Goal: Transaction & Acquisition: Obtain resource

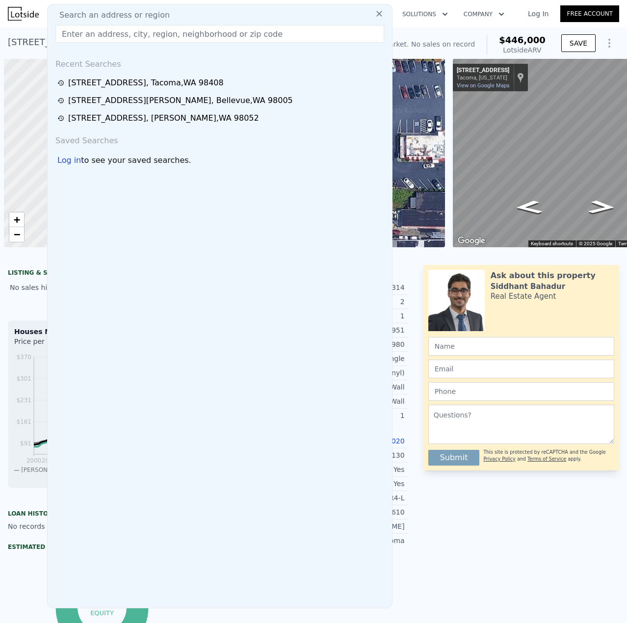
scroll to position [0, 4]
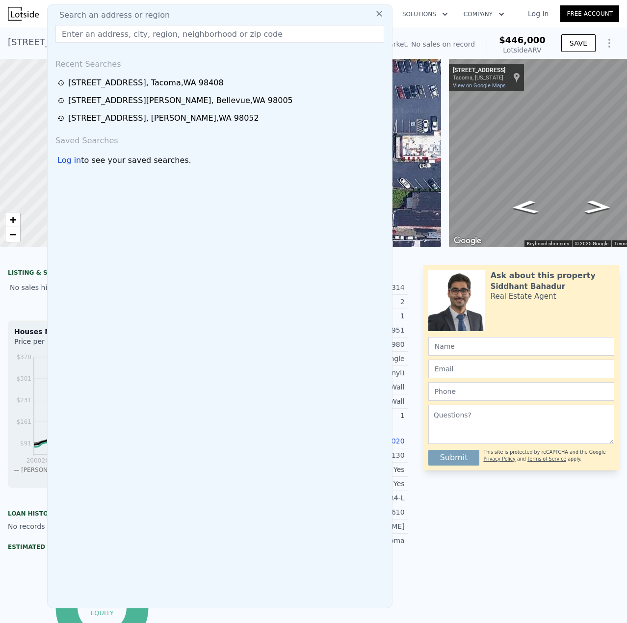
click at [218, 29] on input "text" at bounding box center [219, 34] width 328 height 18
paste input "[STREET_ADDRESS]"
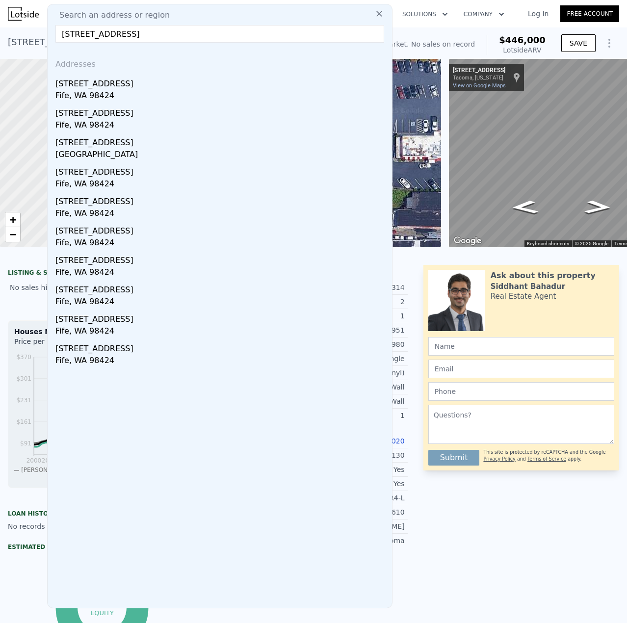
type input "[STREET_ADDRESS]"
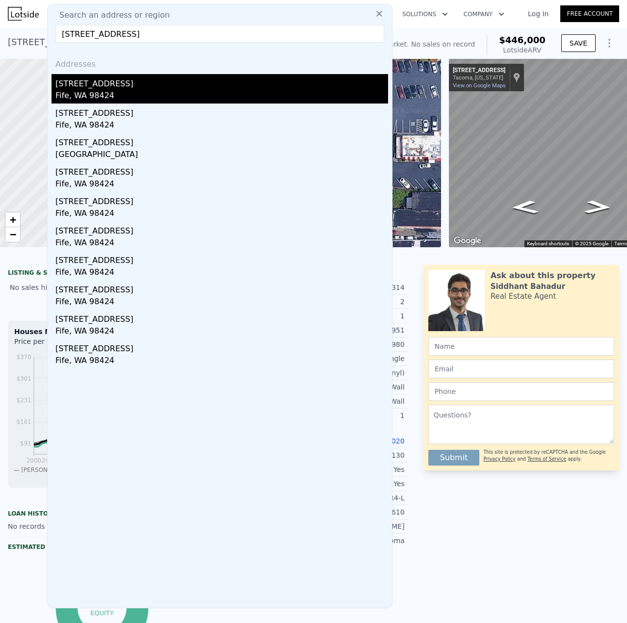
click at [165, 87] on div "[STREET_ADDRESS]" at bounding box center [221, 82] width 332 height 16
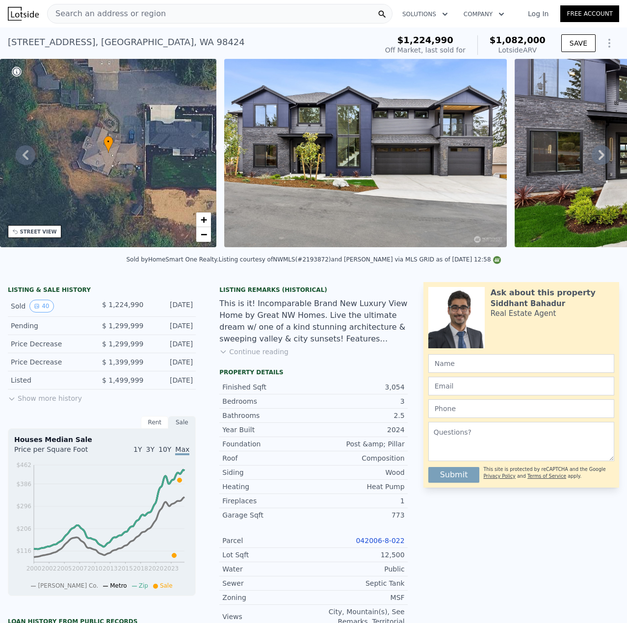
click at [144, 19] on span "Search an address or region" at bounding box center [107, 14] width 118 height 12
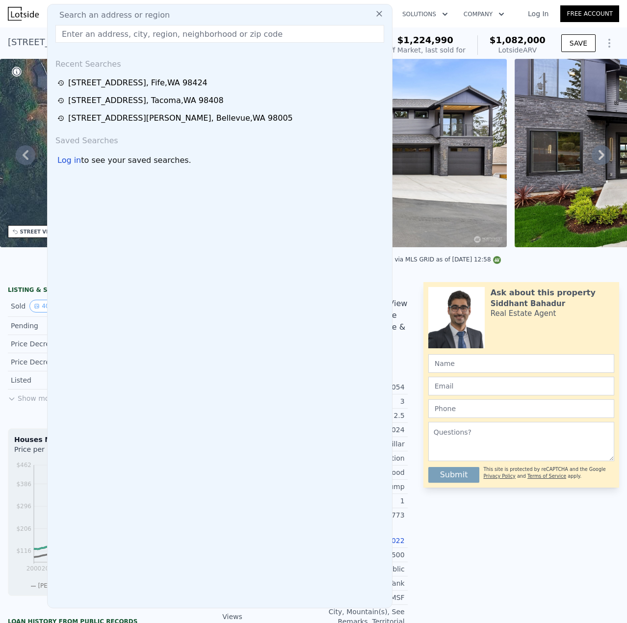
click at [136, 32] on input "text" at bounding box center [219, 34] width 328 height 18
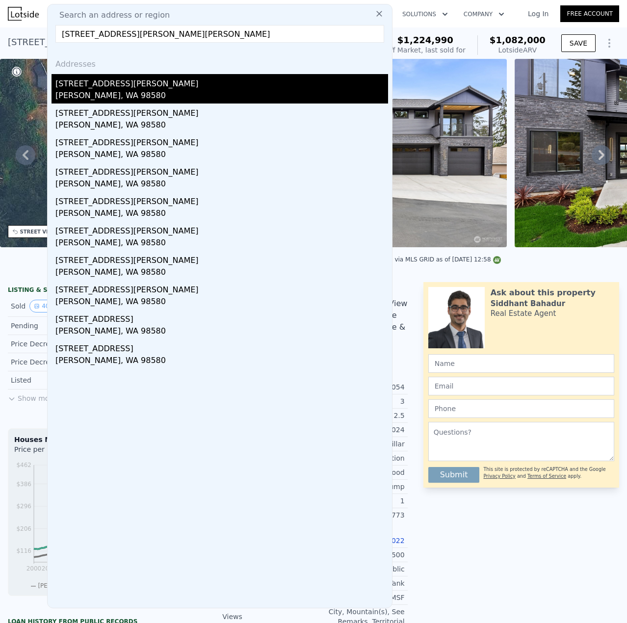
type input "[STREET_ADDRESS][PERSON_NAME][PERSON_NAME]"
click at [141, 89] on div "[STREET_ADDRESS][PERSON_NAME]" at bounding box center [221, 82] width 332 height 16
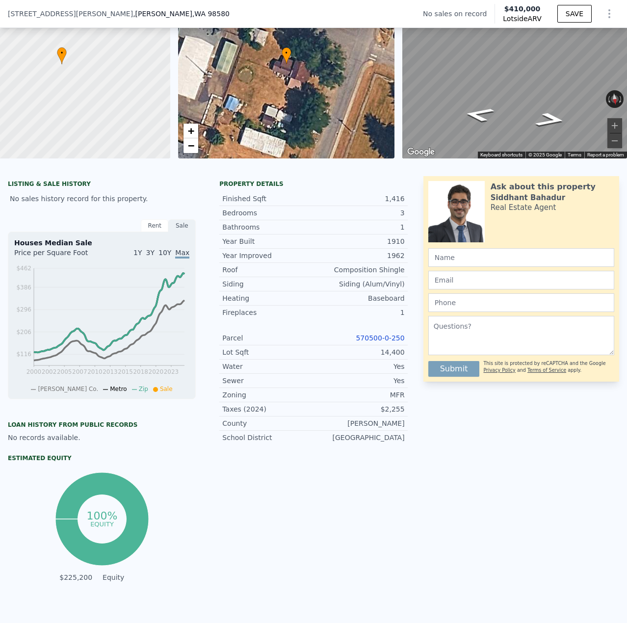
scroll to position [46, 0]
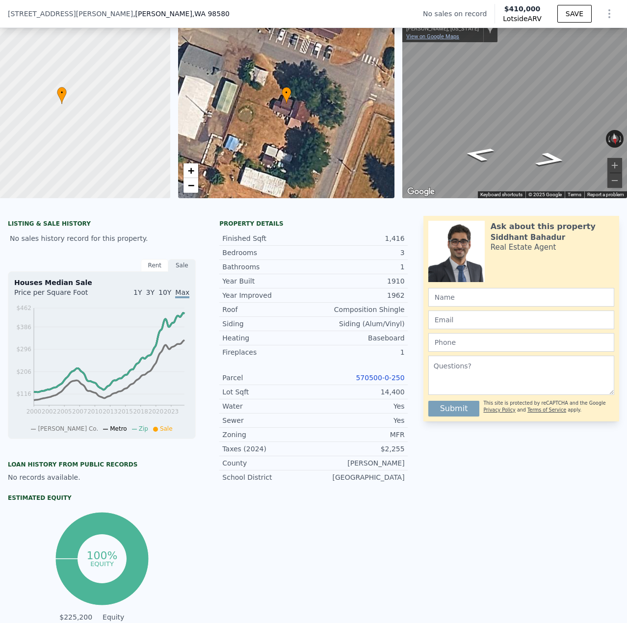
click at [442, 39] on link "View on Google Maps" at bounding box center [432, 36] width 53 height 6
click at [392, 381] on link "570500-0-250" at bounding box center [379, 378] width 49 height 8
drag, startPoint x: 402, startPoint y: 387, endPoint x: 376, endPoint y: 384, distance: 26.1
click at [357, 387] on div "Property details Finished Sqft 1,416 Bedrooms 3 Bathrooms 1 Year Built 1910 Yea…" at bounding box center [312, 356] width 203 height 272
copy link "570500-0-250"
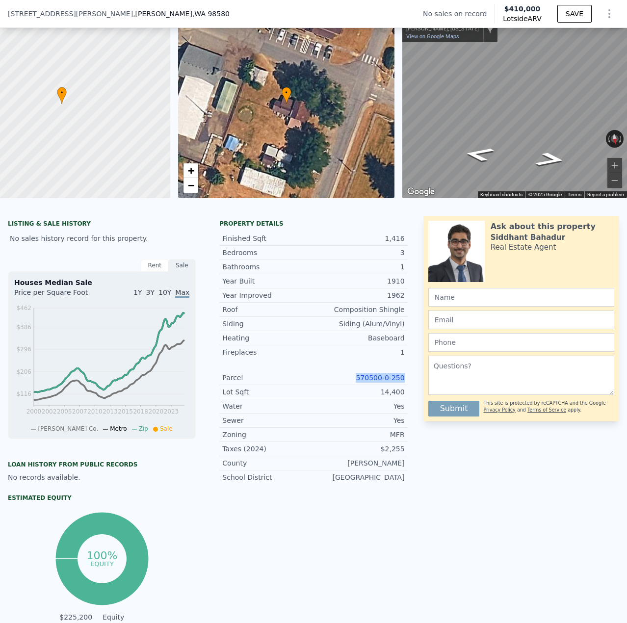
copy link "570500-0-250"
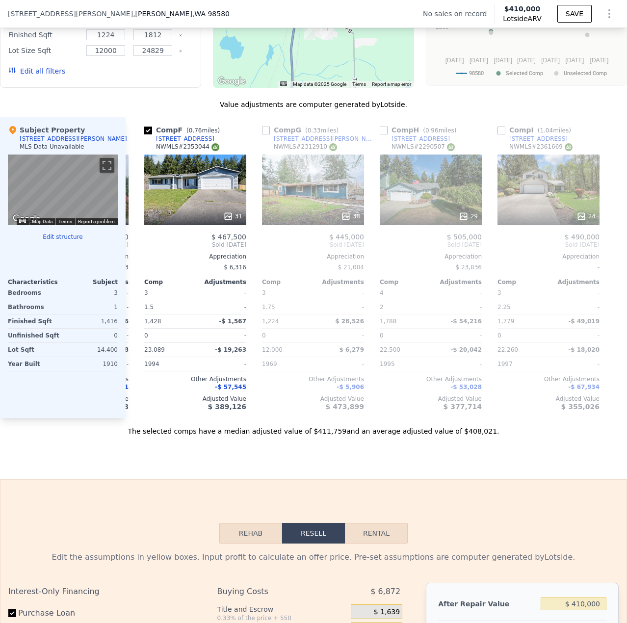
scroll to position [0, 589]
copy link "570500-0-250"
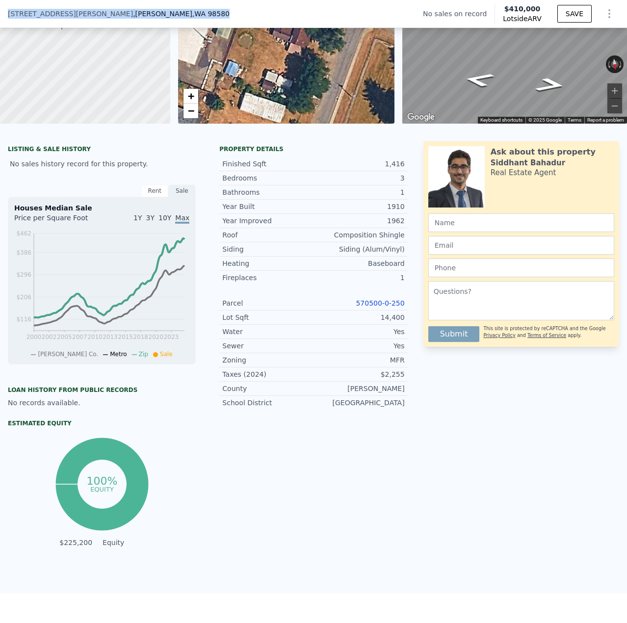
scroll to position [12, 0]
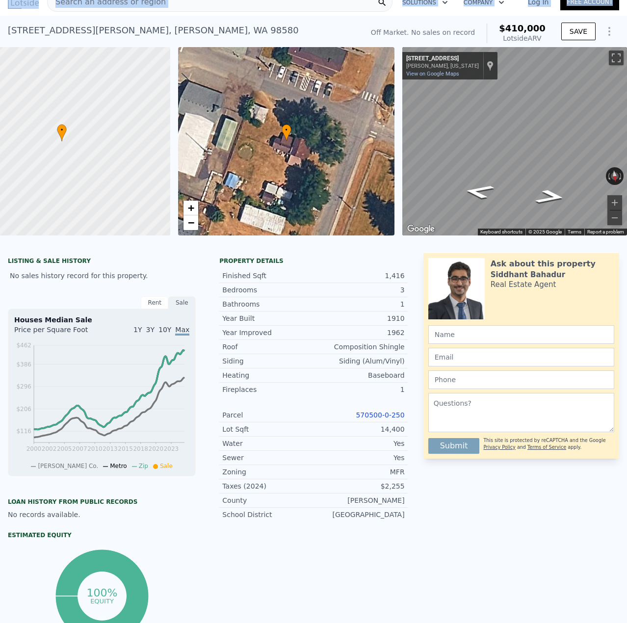
drag, startPoint x: 83, startPoint y: 6, endPoint x: 0, endPoint y: 0, distance: 83.6
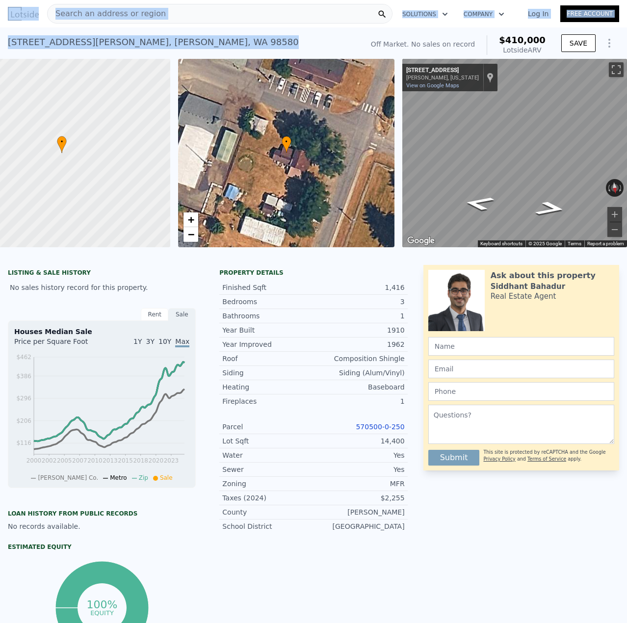
copy div "Search an address or region Solutions Company Open main menu Log In Free Accoun…"
drag, startPoint x: 174, startPoint y: 35, endPoint x: 6, endPoint y: 31, distance: 168.2
click at [0, 31] on div "[STREET_ADDRESS][PERSON_NAME][PERSON_NAME] No sales on record (~ARV $410k ) Off…" at bounding box center [313, 42] width 627 height 31
click at [187, 40] on div "[STREET_ADDRESS][PERSON_NAME][PERSON_NAME] No sales on record (~ARV $410k )" at bounding box center [183, 44] width 351 height 27
copy div "[STREET_ADDRESS][PERSON_NAME][PERSON_NAME]"
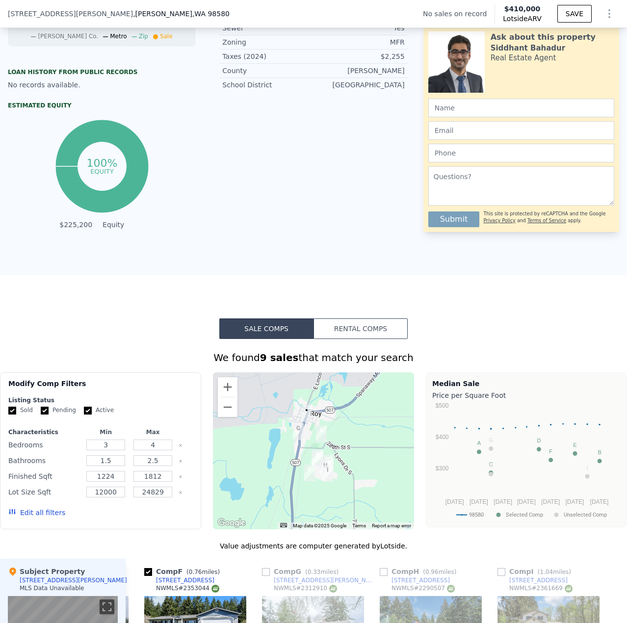
scroll to position [781, 0]
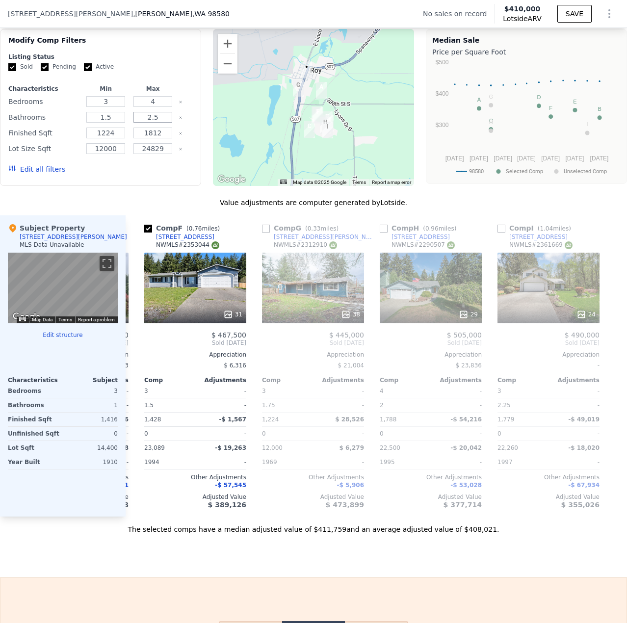
click at [159, 123] on input "2.5" at bounding box center [152, 117] width 39 height 11
type input "2"
drag, startPoint x: 108, startPoint y: 105, endPoint x: 111, endPoint y: 112, distance: 7.7
click at [108, 107] on input "3" at bounding box center [105, 101] width 39 height 11
type input "2"
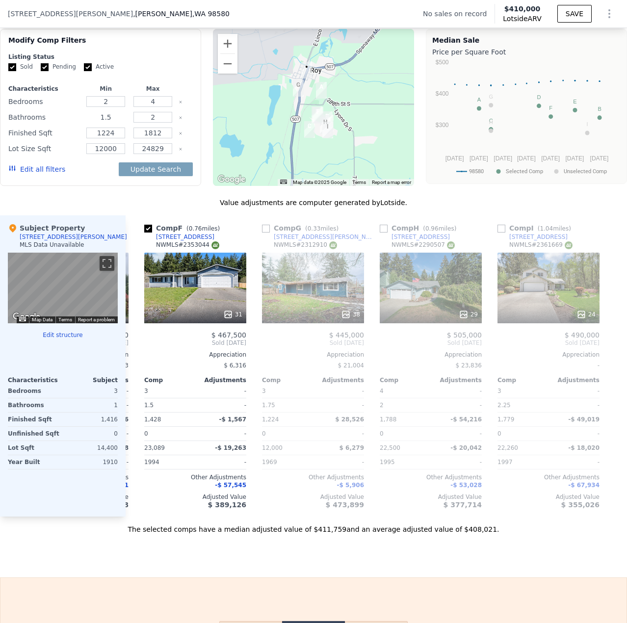
click at [111, 123] on input "1.5" at bounding box center [105, 117] width 39 height 11
type input "1"
click at [135, 176] on button "Update Search" at bounding box center [156, 169] width 74 height 14
checkbox input "false"
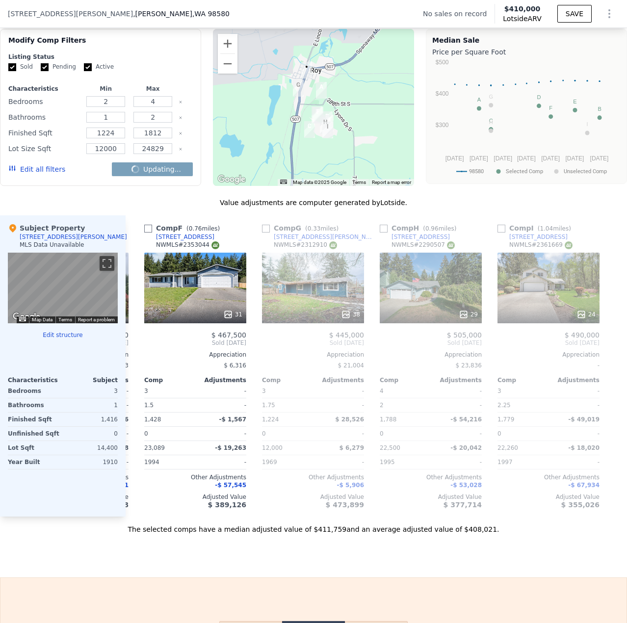
checkbox input "false"
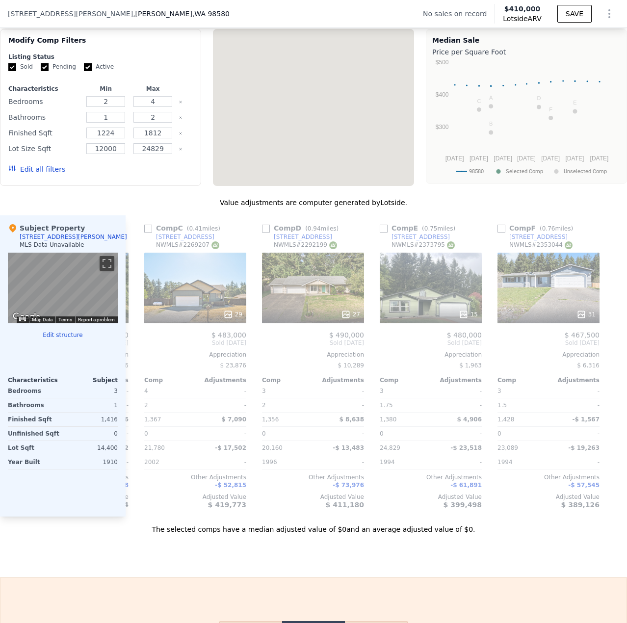
scroll to position [0, 236]
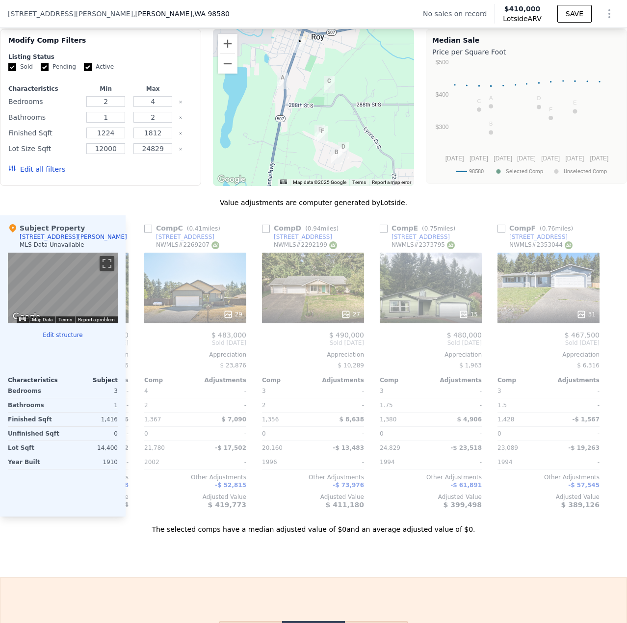
click at [338, 532] on div "The selected comps have a median adjusted value of $0 and an average adjusted v…" at bounding box center [313, 525] width 627 height 18
click at [316, 560] on div "Sale Comps Rental Comps We found 6 sales that match your search Filters Map Pri…" at bounding box center [313, 254] width 627 height 645
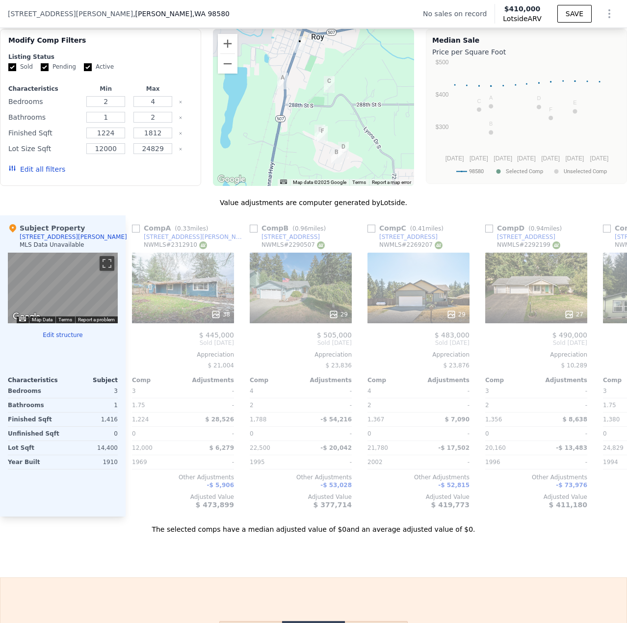
scroll to position [0, 0]
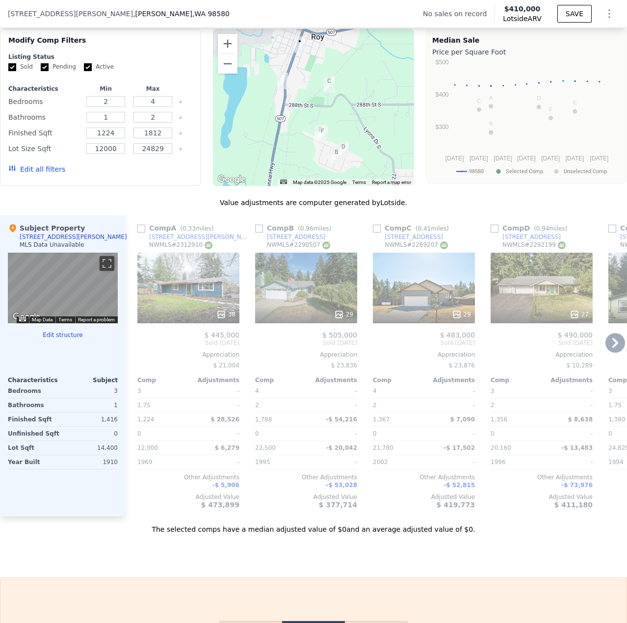
click at [174, 311] on div "38" at bounding box center [188, 288] width 102 height 71
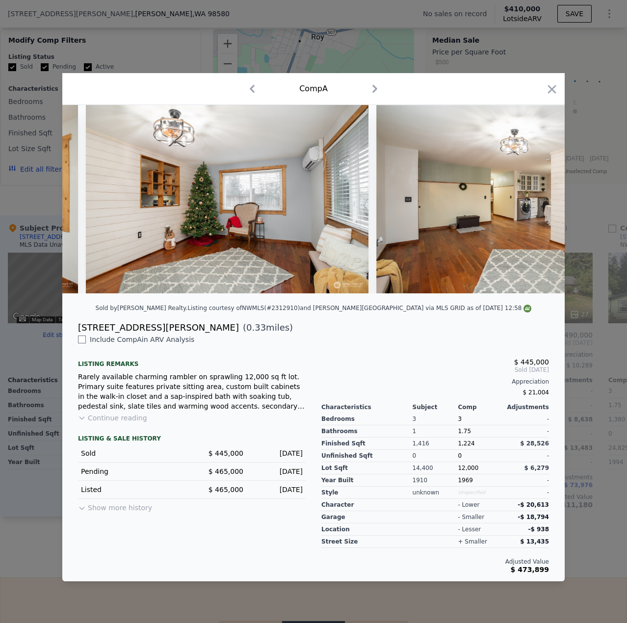
scroll to position [0, 1451]
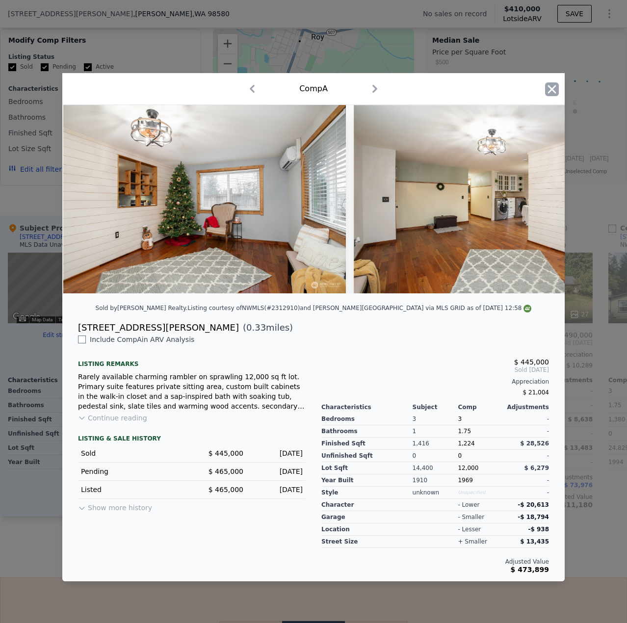
click at [549, 82] on icon "button" at bounding box center [552, 89] width 14 height 14
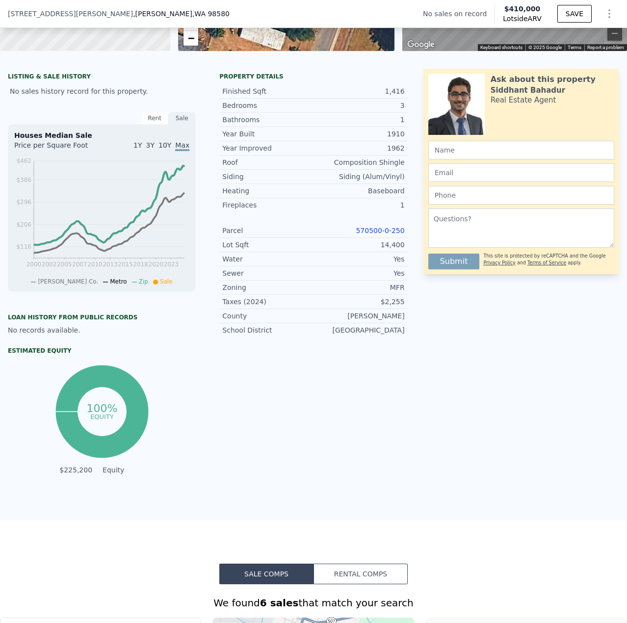
scroll to position [111, 0]
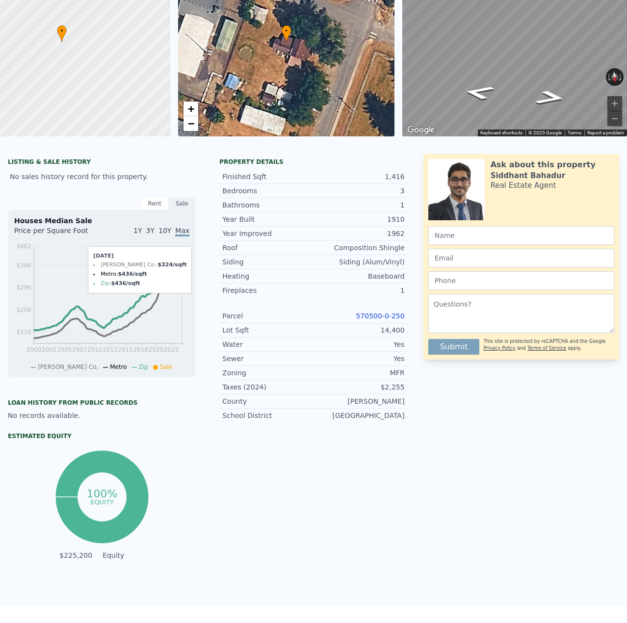
type input "3"
type input "1.5"
type input "2.5"
checkbox input "true"
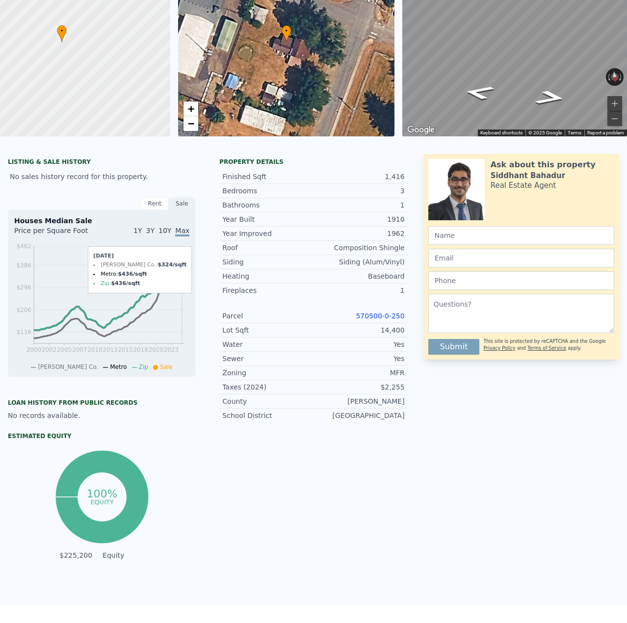
checkbox input "true"
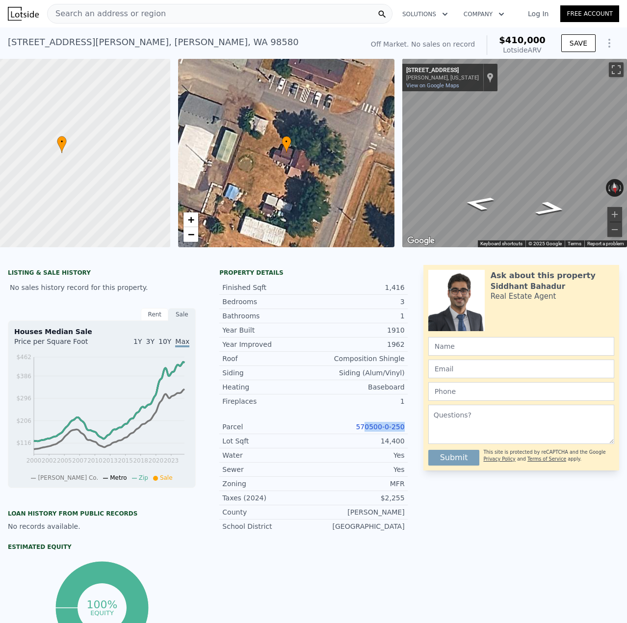
click at [365, 431] on div "Property details Finished Sqft 1,416 Bedrooms 3 Bathrooms 1 Year Built 1910 Yea…" at bounding box center [312, 405] width 203 height 272
click at [353, 431] on div "570500-0-250" at bounding box center [358, 427] width 91 height 10
copy link "570500-0-250"
drag, startPoint x: 359, startPoint y: 431, endPoint x: 408, endPoint y: 438, distance: 49.5
click at [409, 437] on div "Property details Finished Sqft 1,416 Bedrooms 3 Bathrooms 1 Year Built 1910 Yea…" at bounding box center [312, 405] width 203 height 272
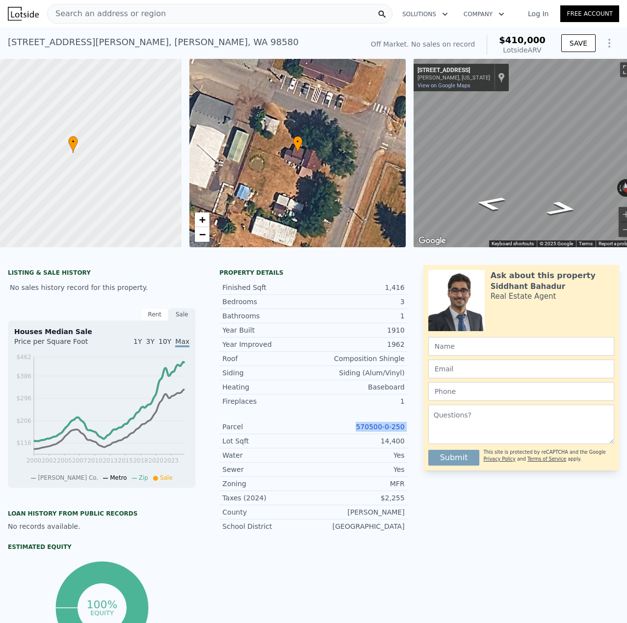
copy link "570500-0-250"
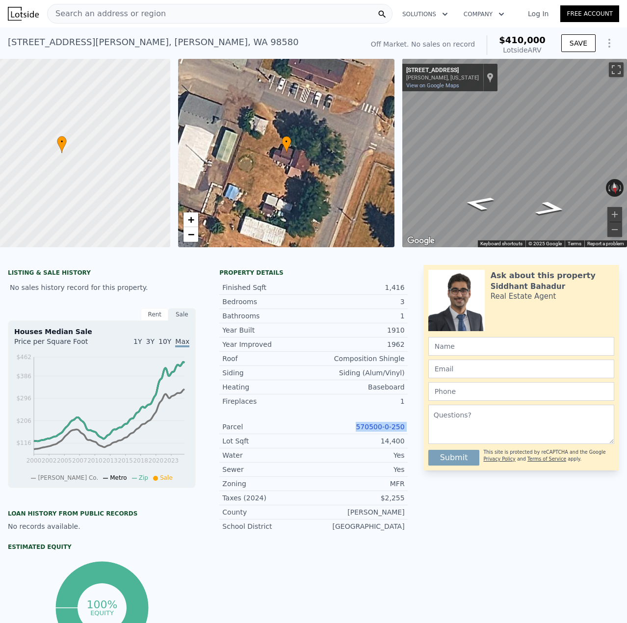
scroll to position [0, 58]
click at [398, 277] on div "Property details" at bounding box center [313, 273] width 188 height 8
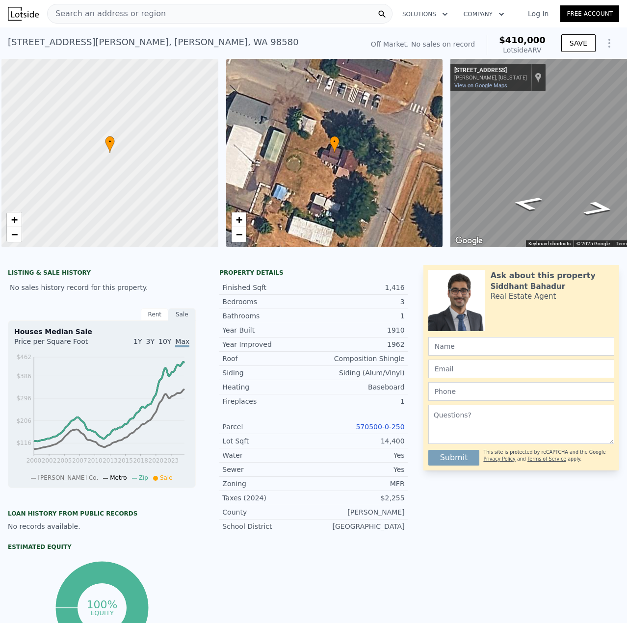
scroll to position [0, 4]
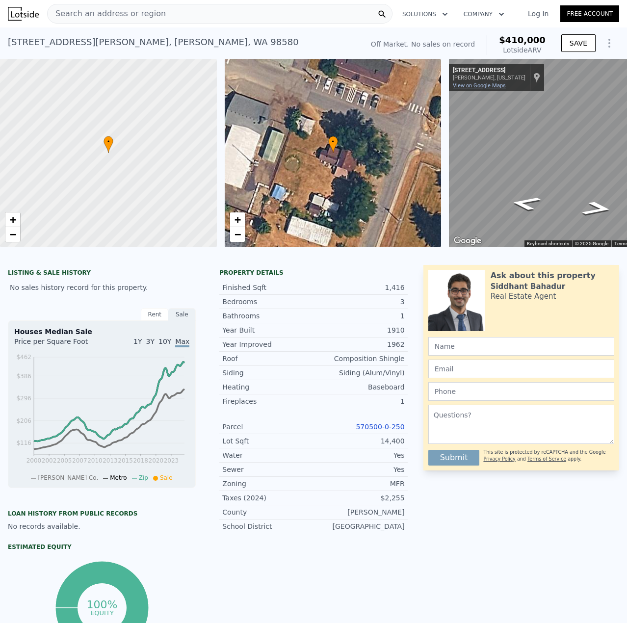
click at [484, 84] on link "View on Google Maps" at bounding box center [479, 85] width 53 height 6
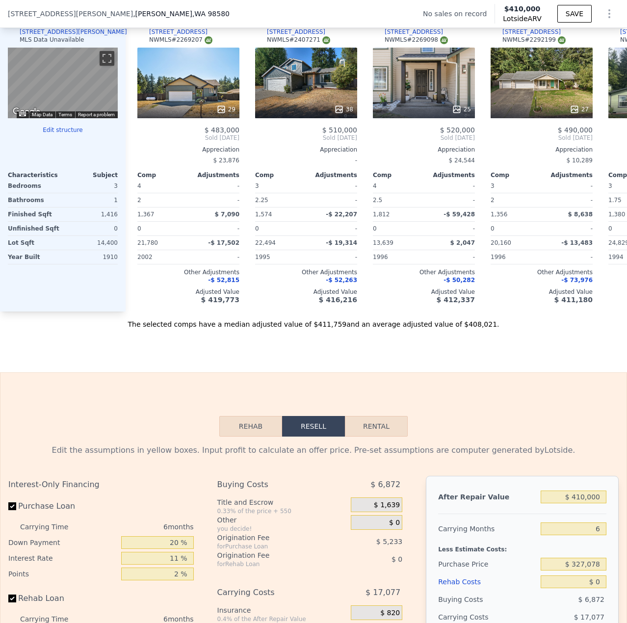
scroll to position [1177, 0]
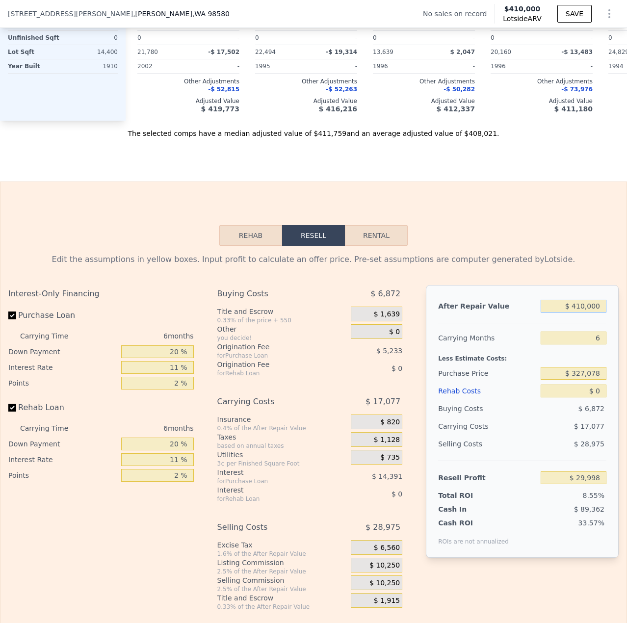
drag, startPoint x: 592, startPoint y: 324, endPoint x: 583, endPoint y: 363, distance: 40.8
click at [588, 312] on input "$ 410,000" at bounding box center [573, 306] width 66 height 13
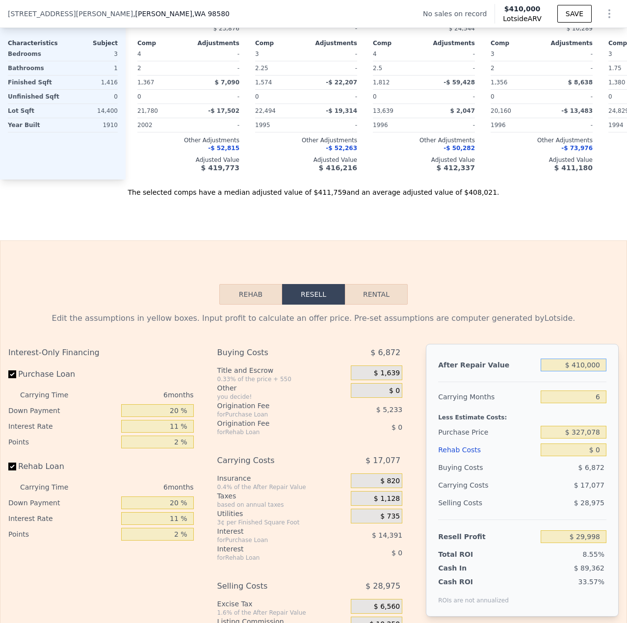
scroll to position [932, 0]
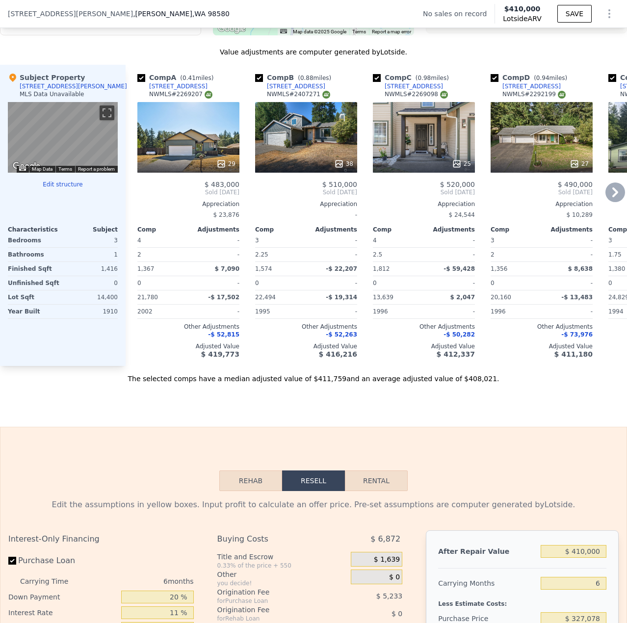
click at [324, 366] on div "Comp B ( 0.88 miles) [STREET_ADDRESS] # 2407271 38 $ 510,000 Sold [DATE] Apprec…" at bounding box center [306, 215] width 110 height 301
click at [214, 152] on div "29" at bounding box center [188, 137] width 102 height 71
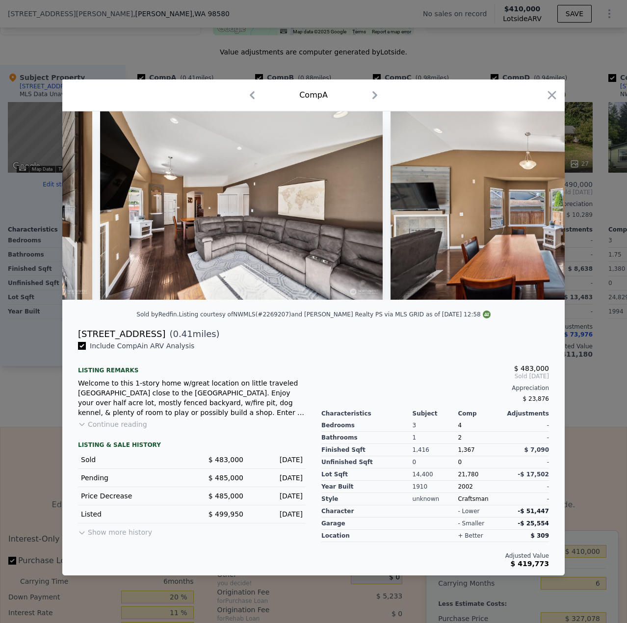
scroll to position [0, 1485]
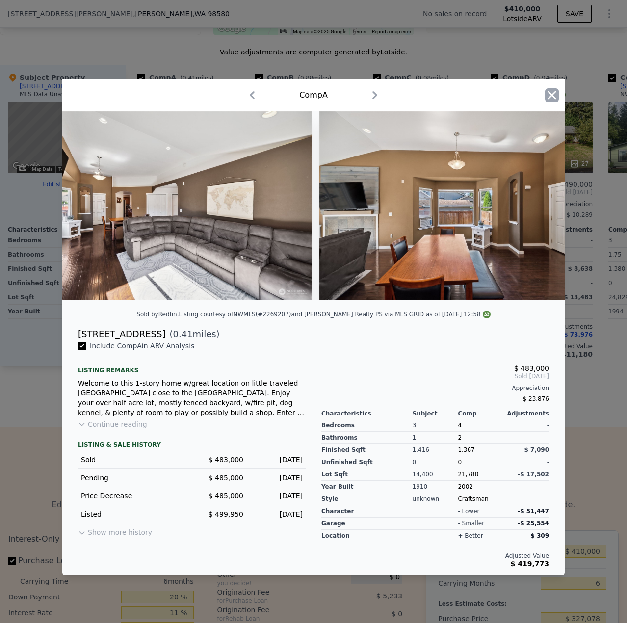
click at [557, 92] on icon "button" at bounding box center [552, 95] width 14 height 14
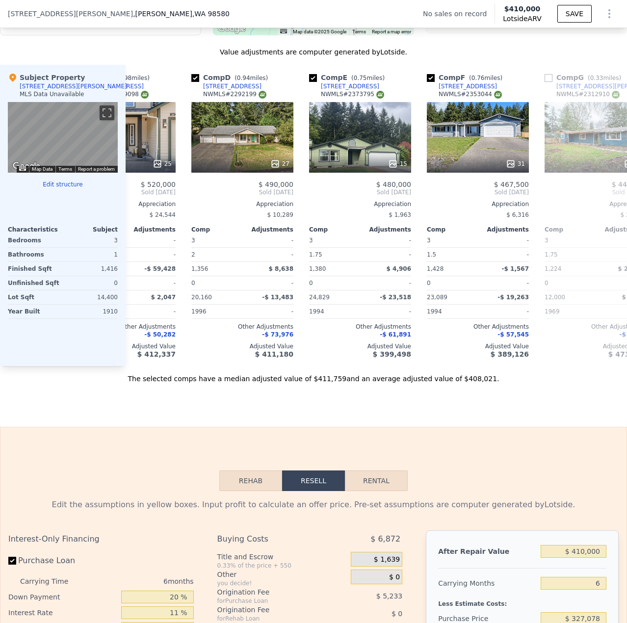
scroll to position [0, 301]
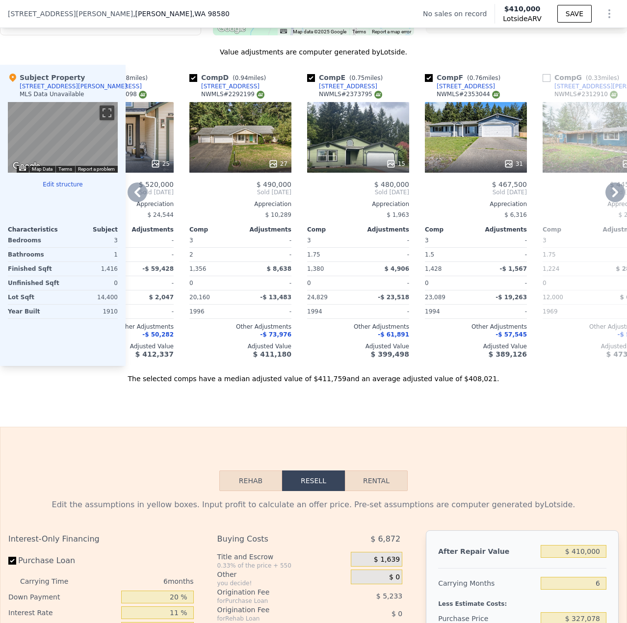
click at [397, 166] on div "15" at bounding box center [395, 164] width 19 height 10
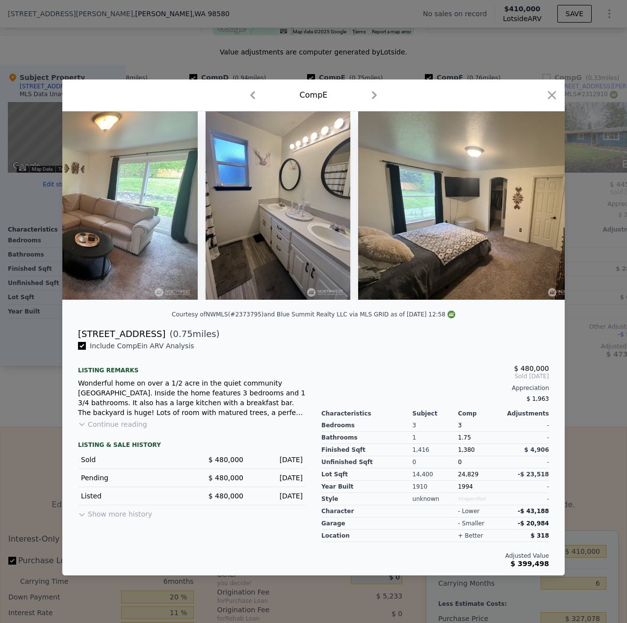
scroll to position [0, 1004]
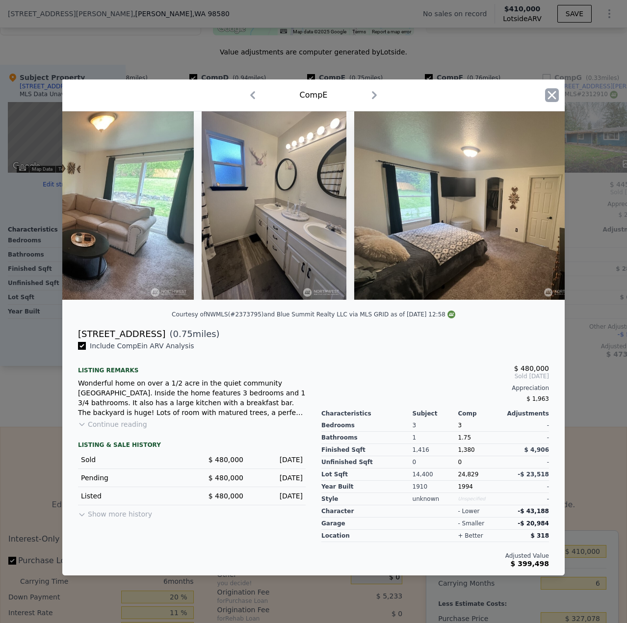
click at [554, 95] on icon "button" at bounding box center [552, 95] width 14 height 14
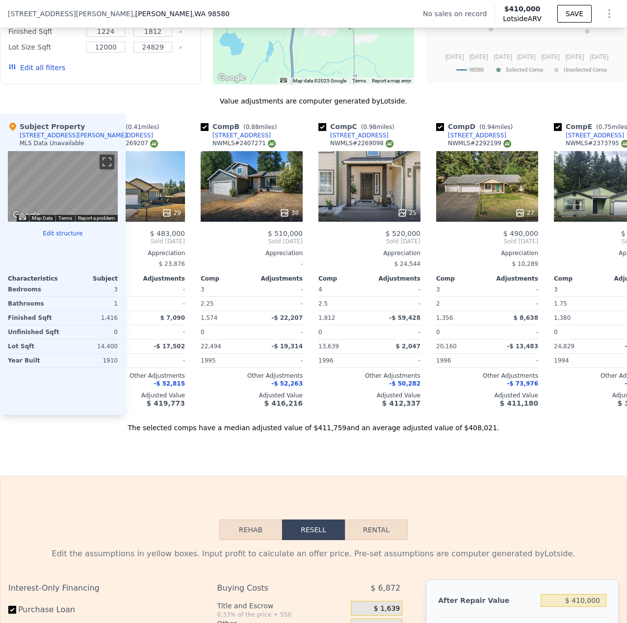
scroll to position [1128, 0]
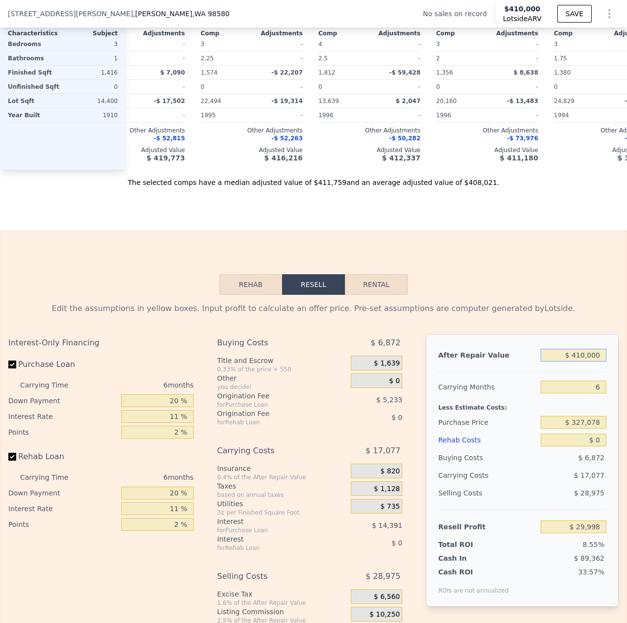
drag, startPoint x: 592, startPoint y: 371, endPoint x: 569, endPoint y: 377, distance: 23.7
click at [569, 364] on div "$ 410,000" at bounding box center [573, 355] width 66 height 18
click at [595, 361] on input "$ 410,000" at bounding box center [573, 355] width 66 height 13
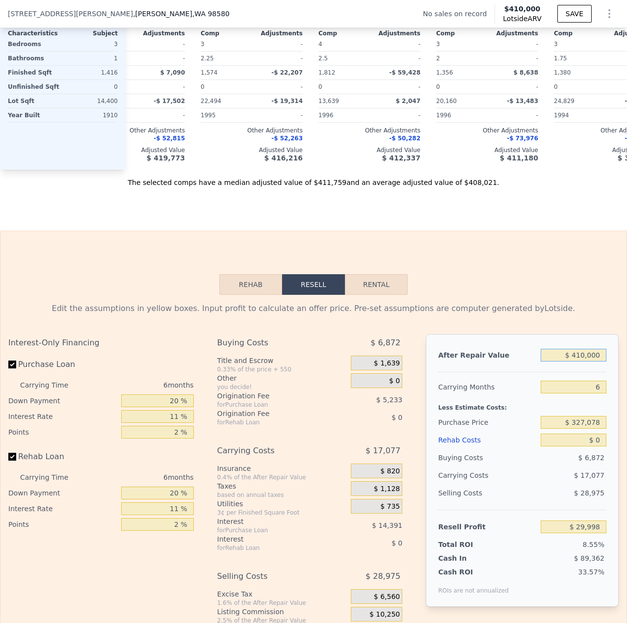
click at [595, 361] on input "$ 410,000" at bounding box center [573, 355] width 66 height 13
click at [586, 393] on div "6" at bounding box center [573, 387] width 66 height 18
click at [597, 361] on input "$ 410,000" at bounding box center [573, 355] width 66 height 13
drag, startPoint x: 594, startPoint y: 371, endPoint x: 571, endPoint y: 376, distance: 23.6
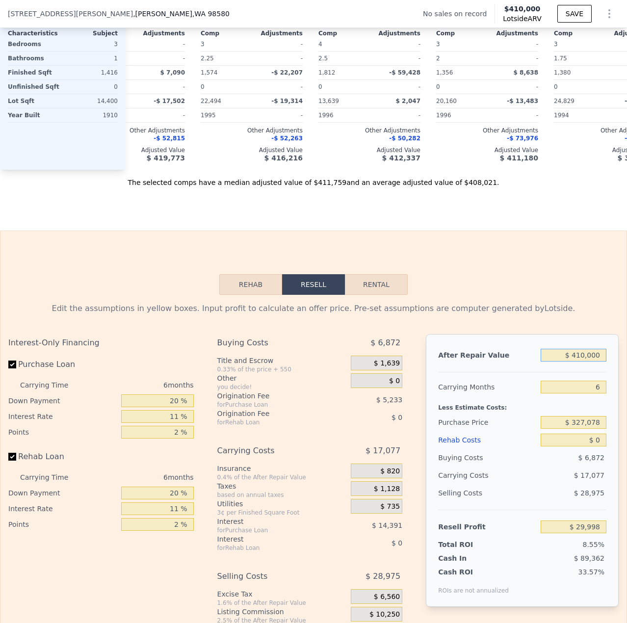
click at [568, 361] on input "$ 410,000" at bounding box center [573, 355] width 66 height 13
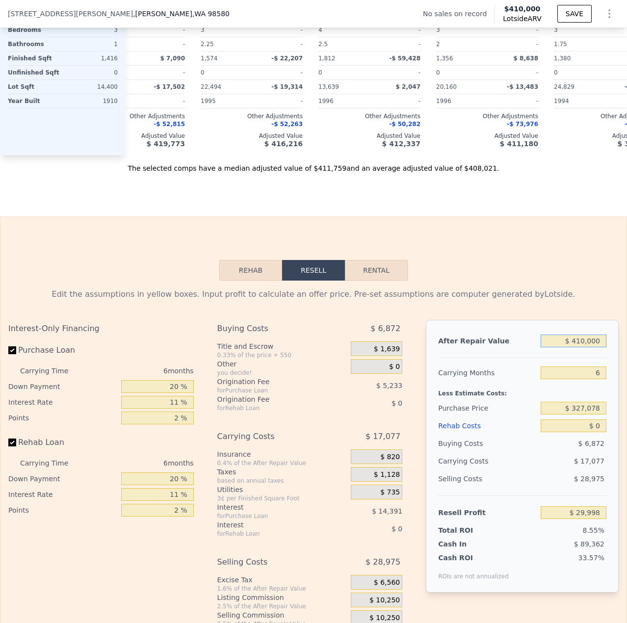
scroll to position [1177, 0]
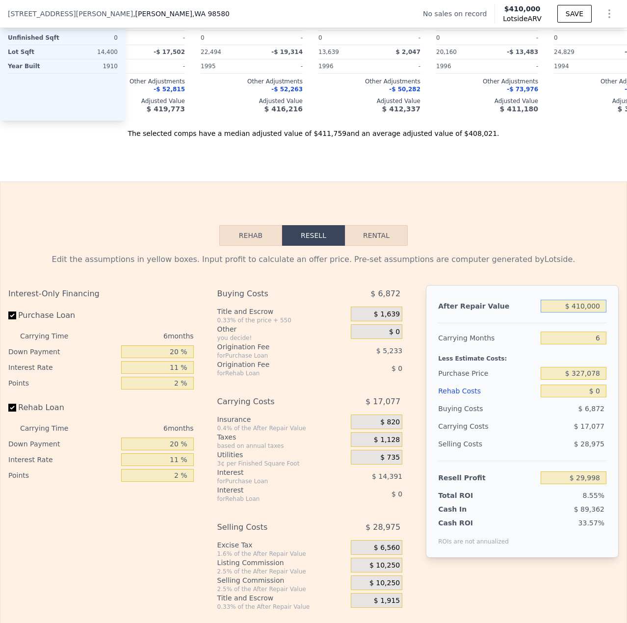
click at [594, 312] on input "$ 410,000" at bounding box center [573, 306] width 66 height 13
drag, startPoint x: 595, startPoint y: 323, endPoint x: 569, endPoint y: 326, distance: 26.6
click at [569, 312] on input "$ 410,000" at bounding box center [573, 306] width 66 height 13
type input "$ 23"
type input "-$ 350,736"
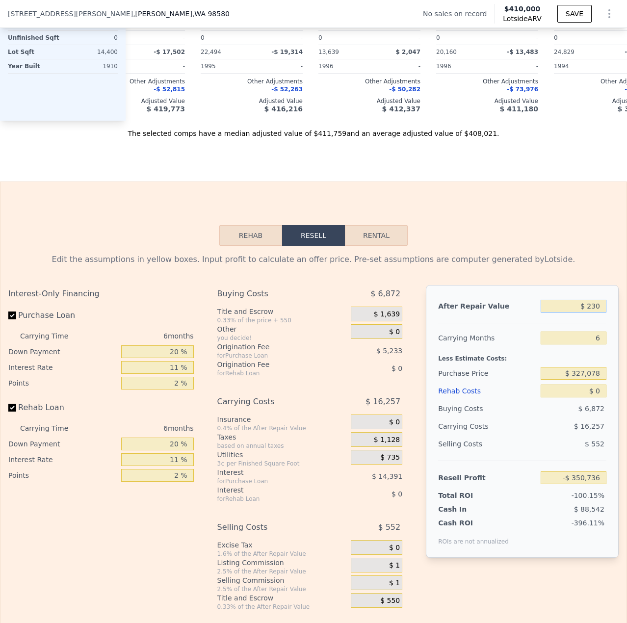
type input "$ 2,300"
type input "-$ 348,623"
type input "$ 23,000"
type input "-$ 329,398"
type input "$ 230,000"
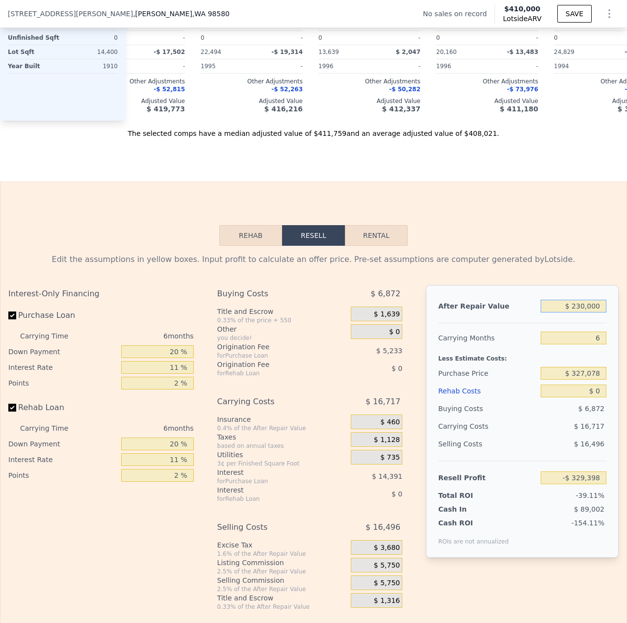
type input "-$ 137,163"
drag, startPoint x: 575, startPoint y: 388, endPoint x: 586, endPoint y: 383, distance: 11.8
click at [578, 379] on input "$ 327,078" at bounding box center [573, 373] width 66 height 13
click at [575, 364] on div "Less Estimate Costs:" at bounding box center [522, 356] width 168 height 18
drag, startPoint x: 594, startPoint y: 319, endPoint x: 567, endPoint y: 320, distance: 26.5
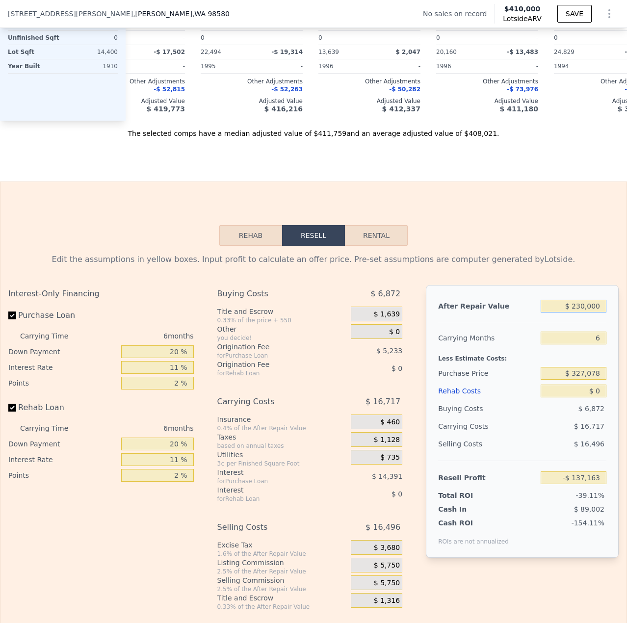
click at [567, 312] on input "$ 230,000" at bounding box center [573, 306] width 66 height 13
type input "$ 0000"
type input "-$ 350,757"
type input "$ 40,000"
type input "-$ 313,610"
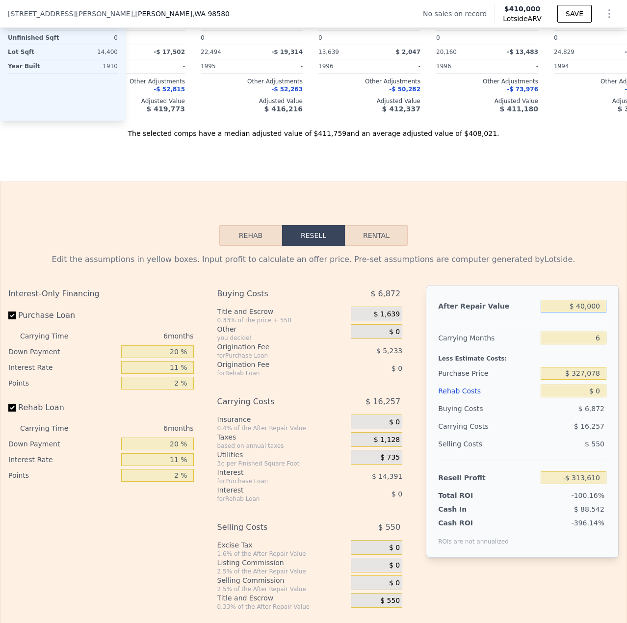
type input "$ 400,000"
type input "$ 20,711"
type input "$ 40,000"
type input "-$ 313,610"
type input "$ 420,000"
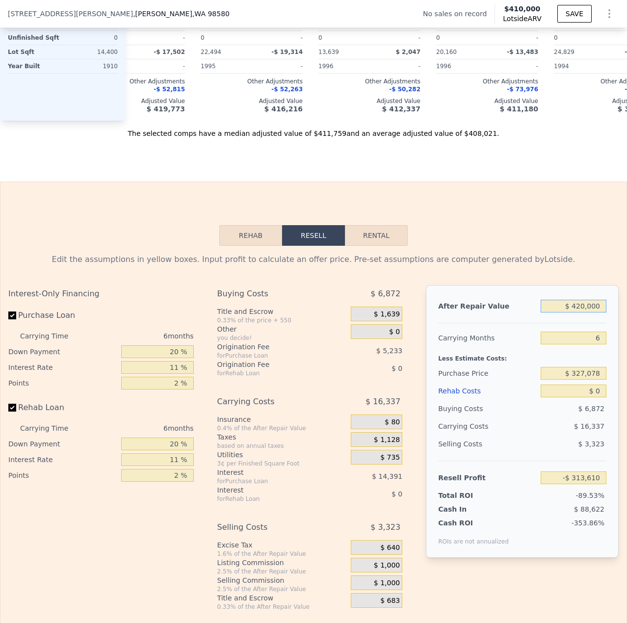
type input "$ 39,284"
type input "$ 420,000"
drag, startPoint x: 576, startPoint y: 388, endPoint x: 570, endPoint y: 387, distance: 5.9
click at [570, 379] on input "$ 327,078" at bounding box center [573, 373] width 66 height 13
type input "$ 27,078"
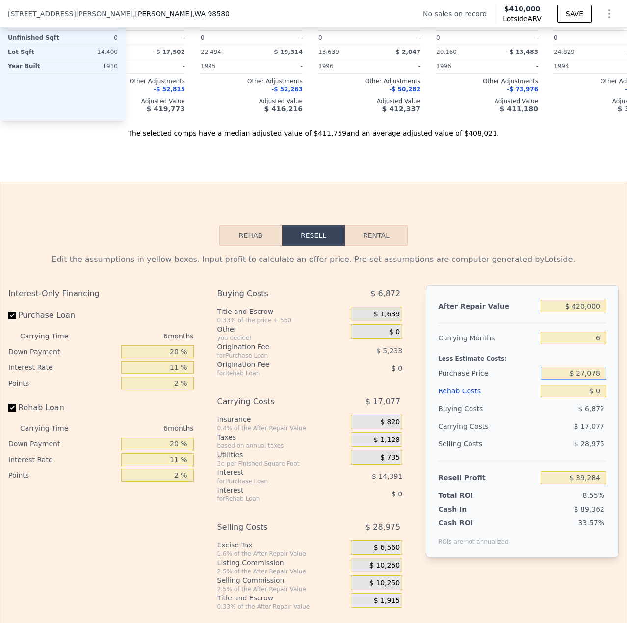
type input "$ 410,000"
type input "$ 327,078"
type input "$ 29,998"
type input "$ 230,078"
click at [562, 435] on div "$ 17,077" at bounding box center [554, 426] width 103 height 18
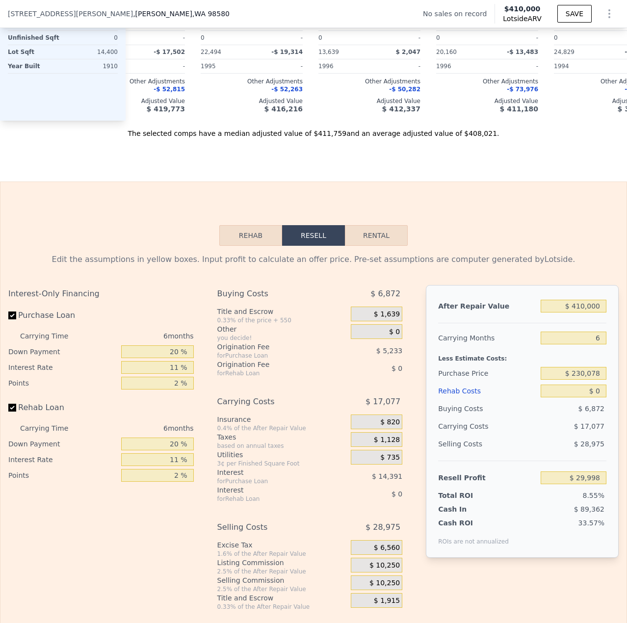
type input "$ 133,145"
drag, startPoint x: 595, startPoint y: 408, endPoint x: 589, endPoint y: 409, distance: 5.6
click at [589, 397] on input "$ 0" at bounding box center [573, 390] width 66 height 13
type input "$ 1"
type input "$ 133,144"
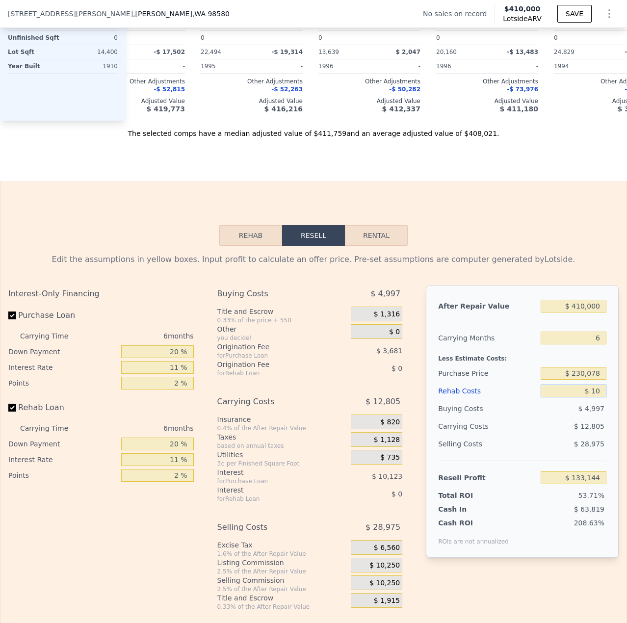
type input "$ 100"
type input "$ 133,037"
type input "$ 1,000"
type input "$ 132,087"
type input "$ 10,000"
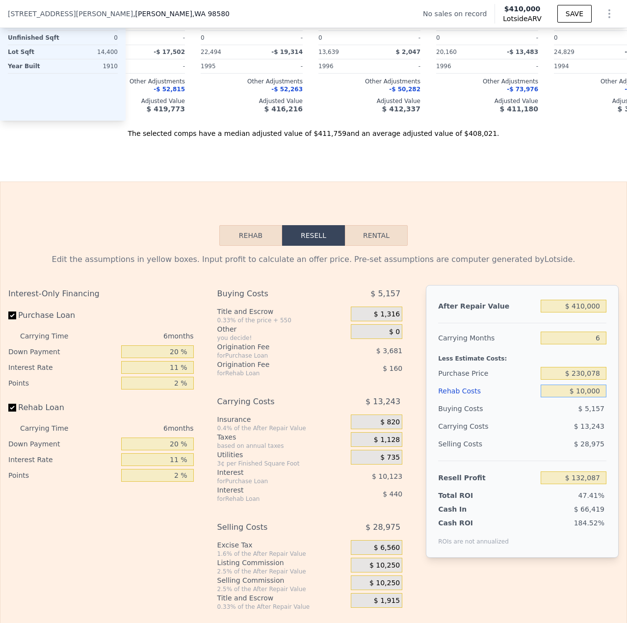
type input "$ 122,547"
type input "$ 100,000"
type input "$ 27,147"
type input "$ 100,000"
click at [537, 435] on div "$ 17,203" at bounding box center [554, 426] width 103 height 18
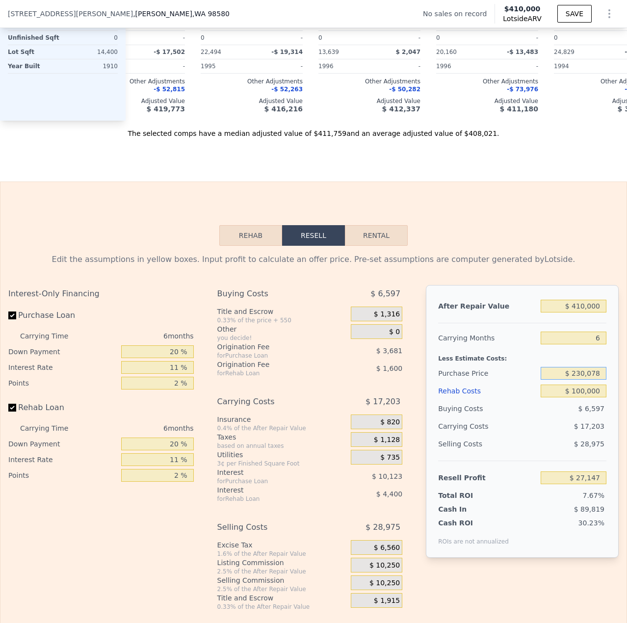
click at [575, 379] on input "$ 230,078" at bounding box center [573, 373] width 66 height 13
type input "$ 200,078"
click at [541, 435] on div "$ 17,203" at bounding box center [554, 426] width 103 height 18
type input "$ 59,047"
click at [576, 379] on input "$ 200,078" at bounding box center [573, 373] width 66 height 13
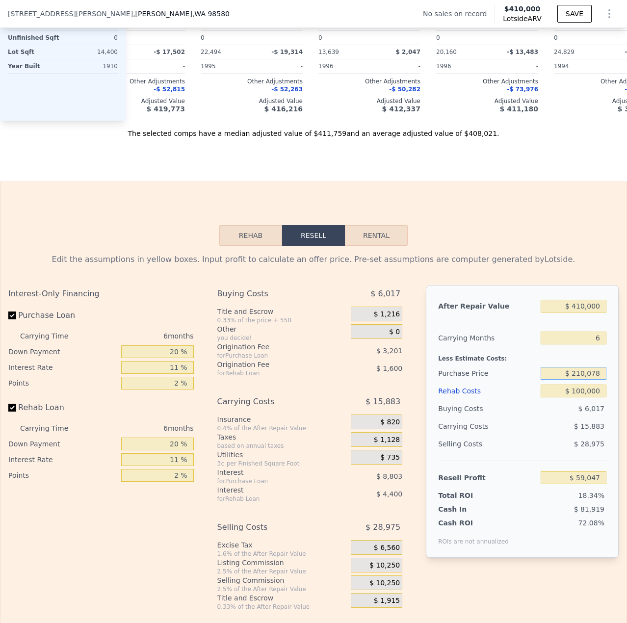
type input "$ 210,078"
click at [527, 453] on div "Selling Costs" at bounding box center [487, 444] width 99 height 18
type input "$ 48,409"
click at [574, 379] on input "$ 210,078" at bounding box center [573, 373] width 66 height 13
type input "$ 200,078"
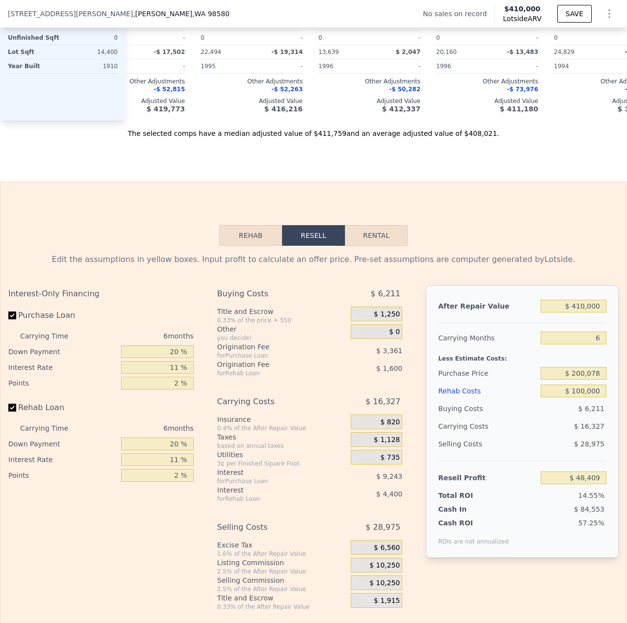
click at [566, 435] on div "$ 16,327" at bounding box center [554, 426] width 103 height 18
type input "$ 59,047"
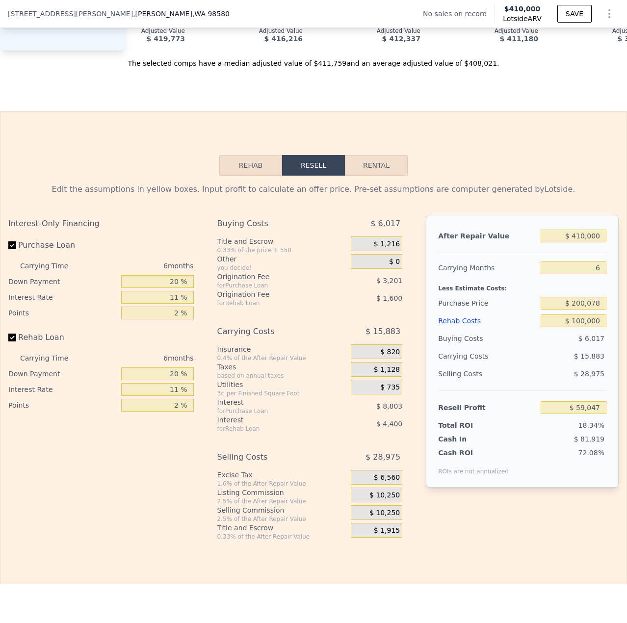
scroll to position [1275, 0]
